Goal: Task Accomplishment & Management: Complete application form

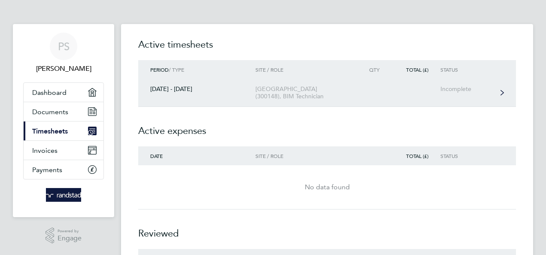
click at [357, 91] on link "[DATE] - [DATE] [GEOGRAPHIC_DATA] (300148), BIM Technician Incomplete" at bounding box center [326, 93] width 377 height 28
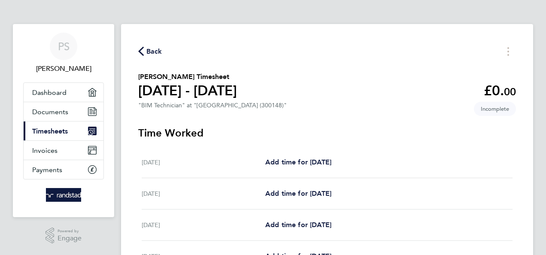
click at [145, 49] on span "Back" at bounding box center [150, 51] width 24 height 8
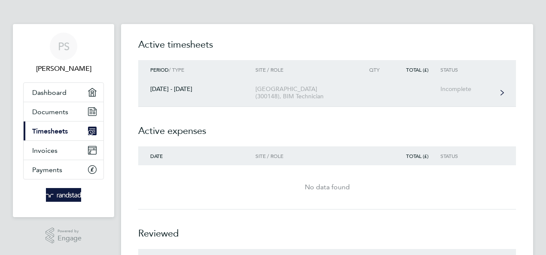
click at [452, 94] on link "[DATE] - [DATE] [GEOGRAPHIC_DATA] (300148), BIM Technician Incomplete" at bounding box center [326, 93] width 377 height 28
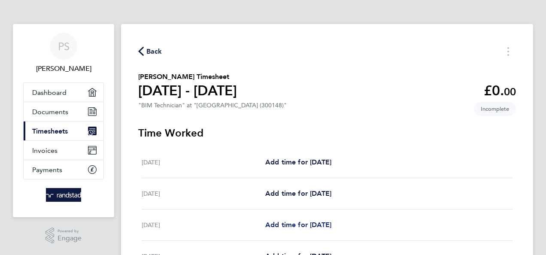
click at [295, 222] on span "Add time for [DATE]" at bounding box center [298, 224] width 66 height 8
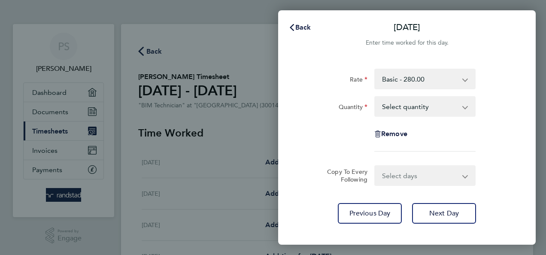
click at [466, 108] on app-icon-cross-button at bounding box center [469, 106] width 10 height 19
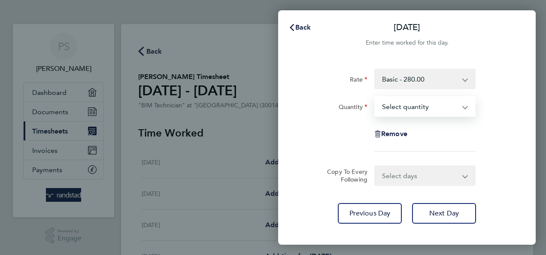
click at [463, 108] on select "Select quantity 0.5 1" at bounding box center [419, 106] width 89 height 19
select select "1"
click at [375, 97] on select "Select quantity 0.5 1" at bounding box center [419, 106] width 89 height 19
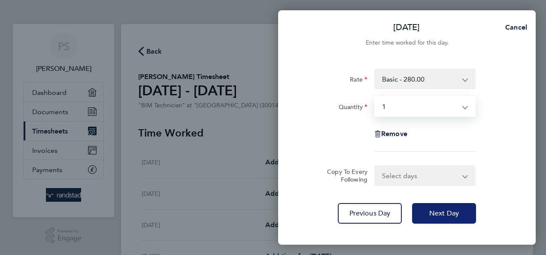
click at [441, 212] on span "Next Day" at bounding box center [444, 213] width 30 height 9
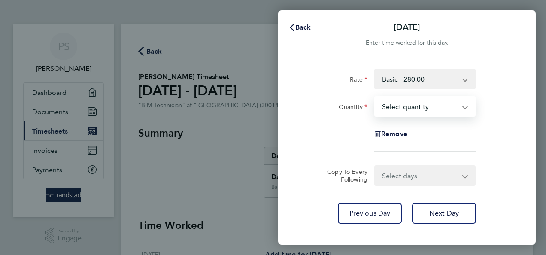
click at [458, 106] on select "Select quantity 0.5 1" at bounding box center [419, 106] width 89 height 19
select select "1"
click at [375, 97] on select "Select quantity 0.5 1" at bounding box center [419, 106] width 89 height 19
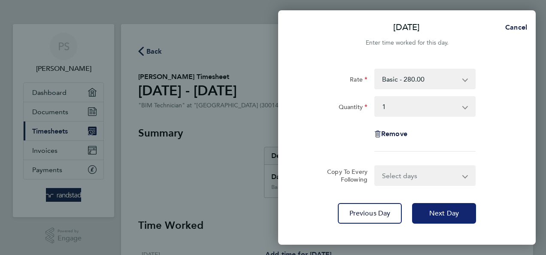
click at [439, 214] on span "Next Day" at bounding box center [444, 213] width 30 height 9
click at [439, 214] on app-form-button "Next Day" at bounding box center [441, 213] width 69 height 21
click at [439, 214] on span "Next Day" at bounding box center [444, 213] width 30 height 9
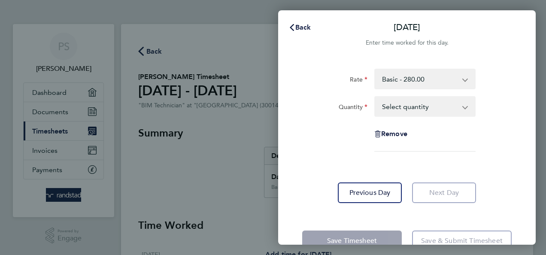
click at [460, 106] on select "Select quantity 0.5 1" at bounding box center [419, 106] width 89 height 19
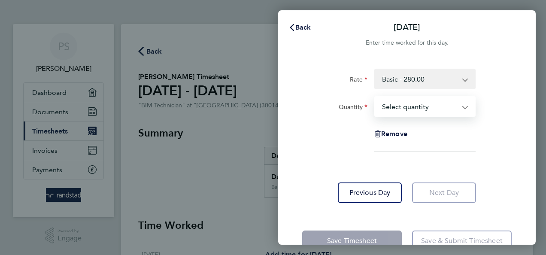
select select "1"
click at [375, 97] on select "Select quantity 0.5 1" at bounding box center [419, 106] width 89 height 19
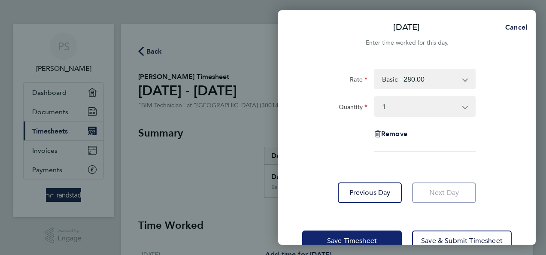
click at [362, 238] on span "Save Timesheet" at bounding box center [352, 240] width 50 height 9
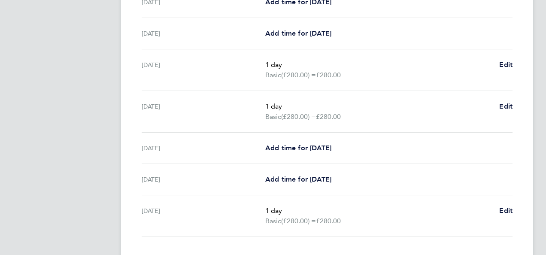
scroll to position [308, 0]
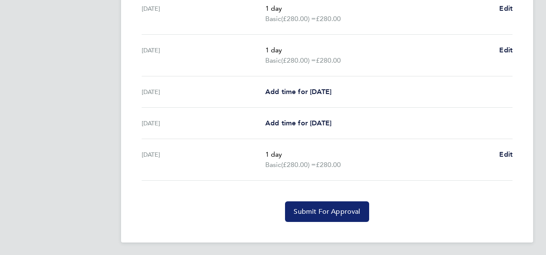
click at [330, 212] on span "Submit For Approval" at bounding box center [326, 211] width 66 height 9
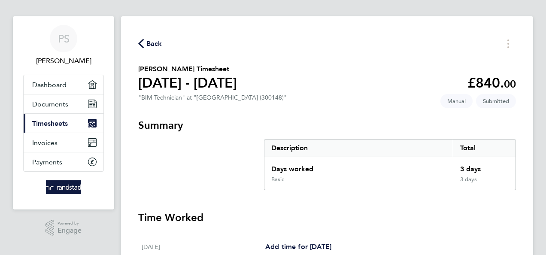
scroll to position [0, 0]
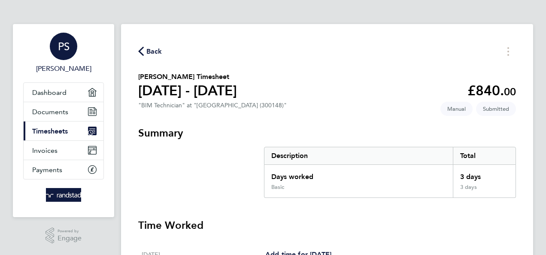
click at [62, 46] on span "PS" at bounding box center [64, 46] width 12 height 11
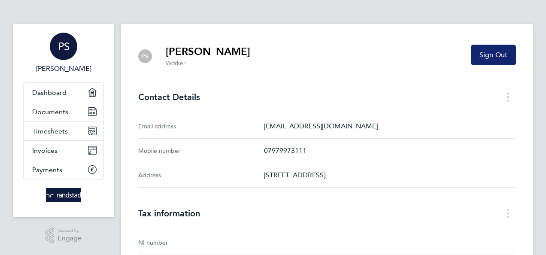
click at [486, 55] on span "Sign Out" at bounding box center [493, 55] width 28 height 9
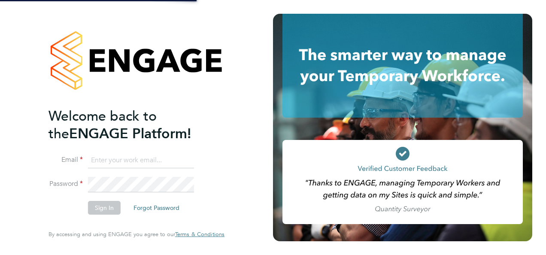
type input "[EMAIL_ADDRESS][DOMAIN_NAME]"
